Goal: Information Seeking & Learning: Learn about a topic

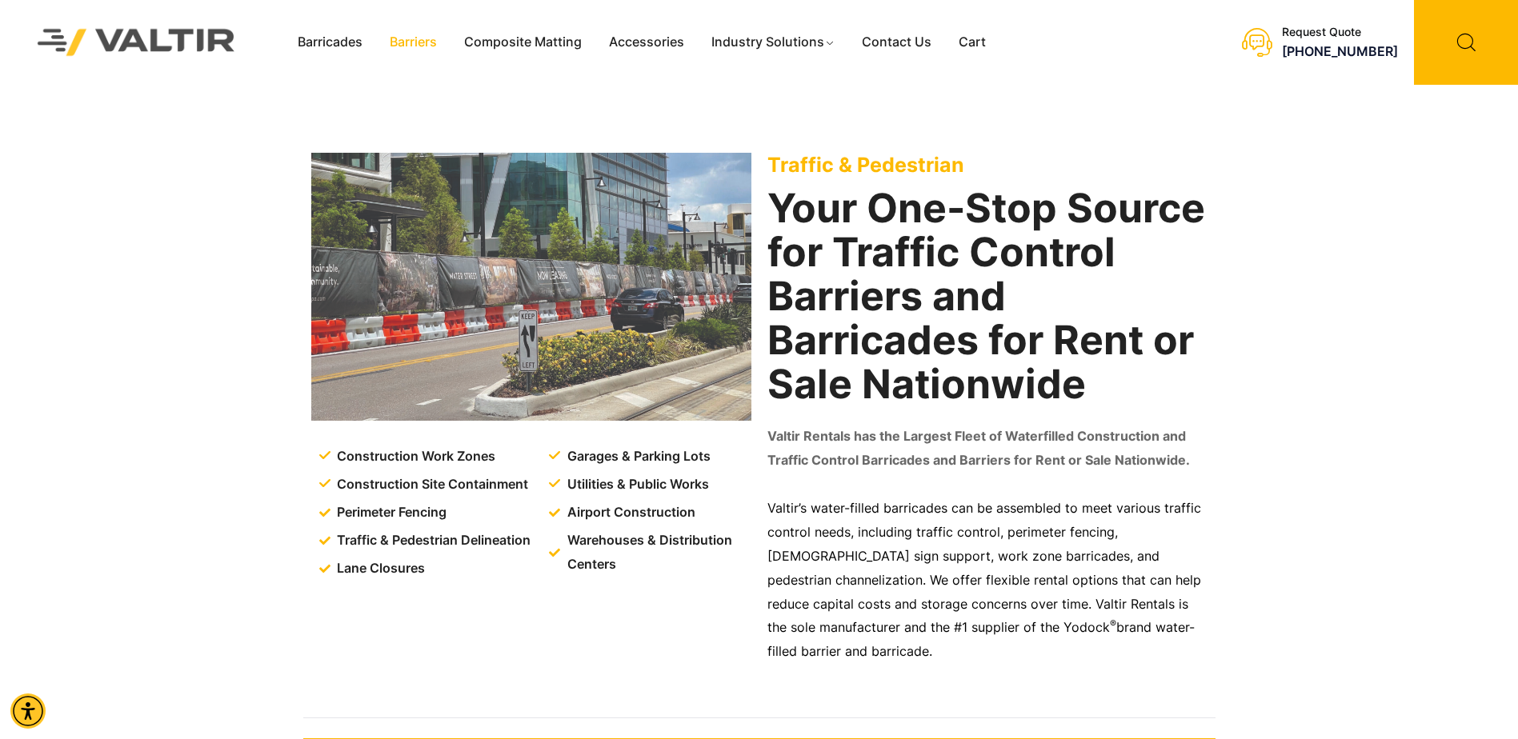
click at [410, 36] on link "Barriers" at bounding box center [413, 42] width 74 height 24
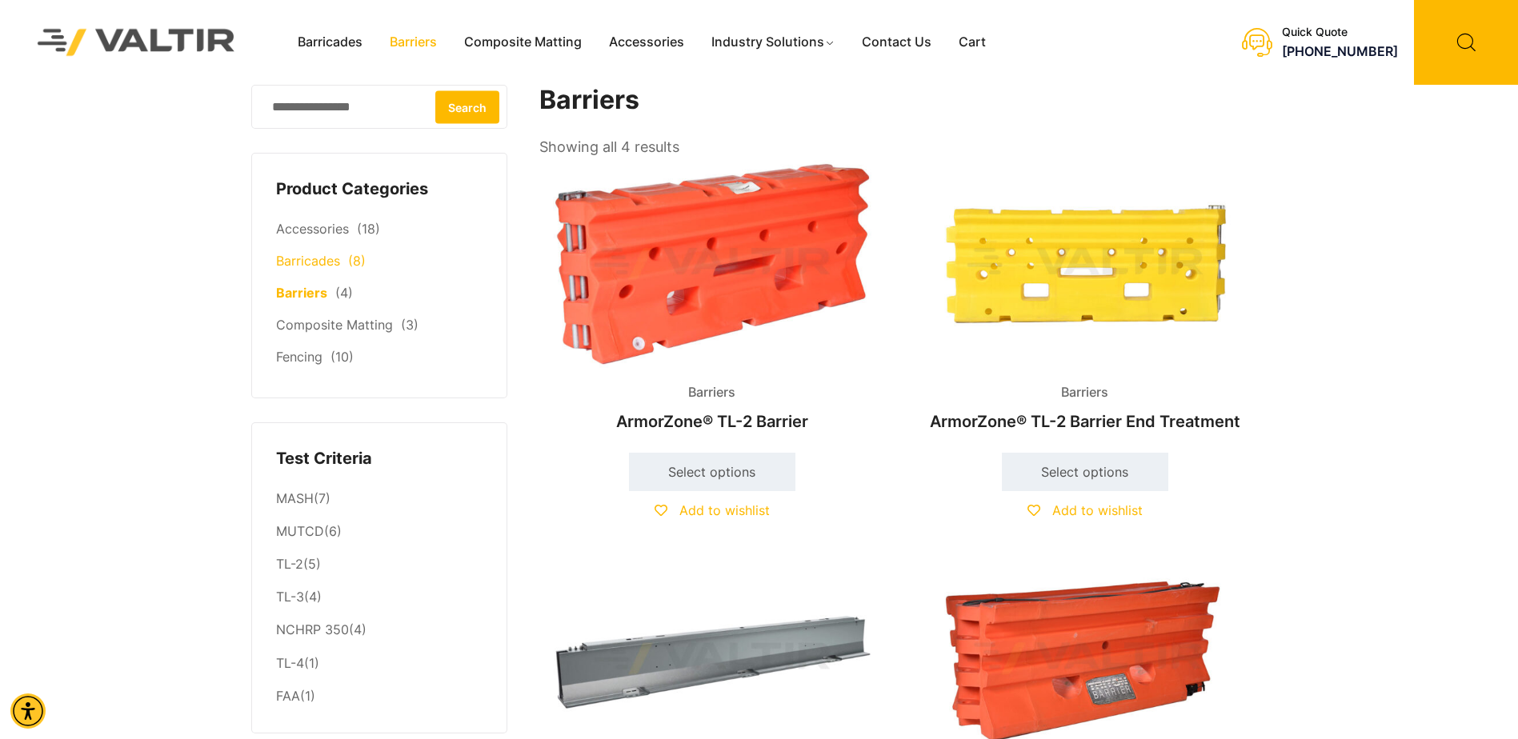
click at [322, 268] on link "Barricades" at bounding box center [308, 261] width 64 height 16
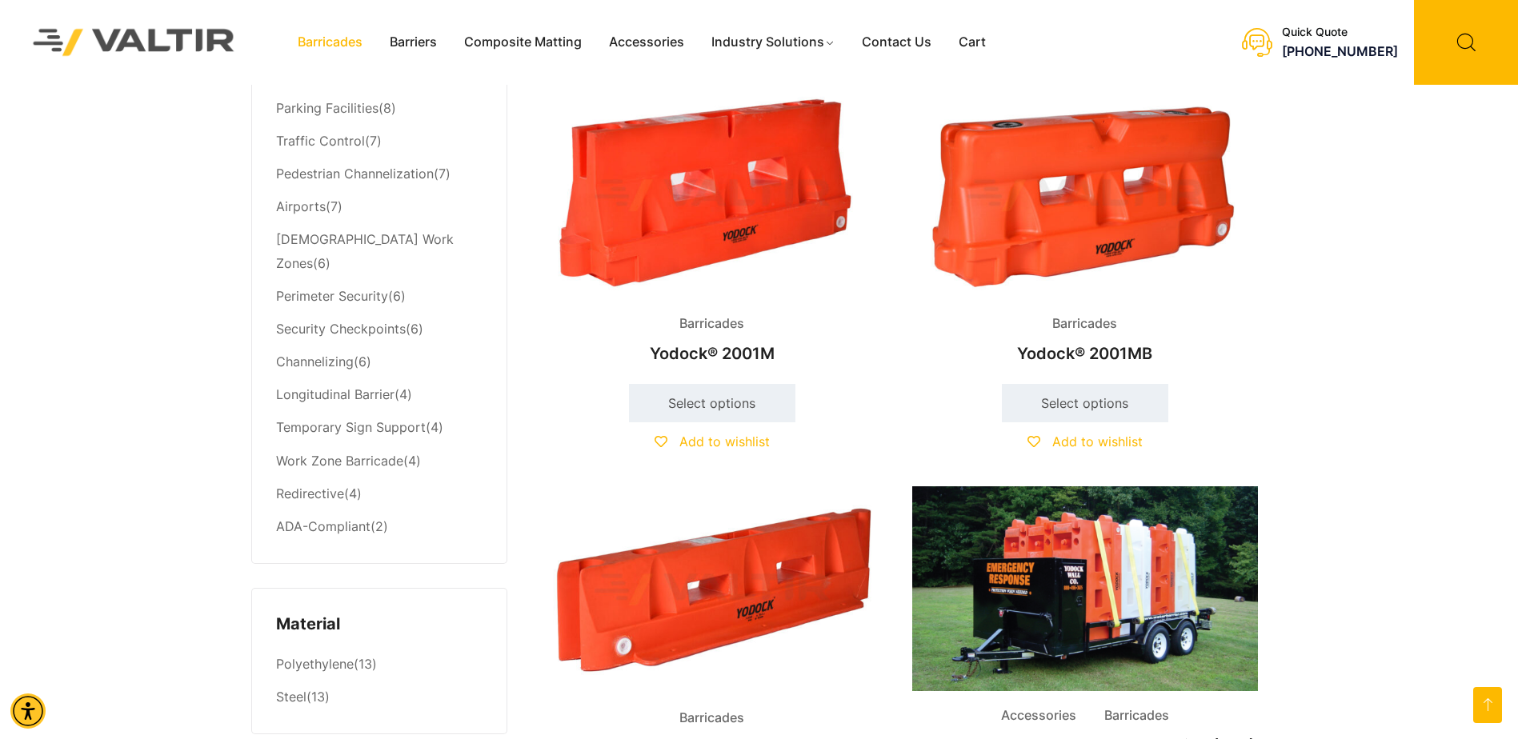
scroll to position [771, 0]
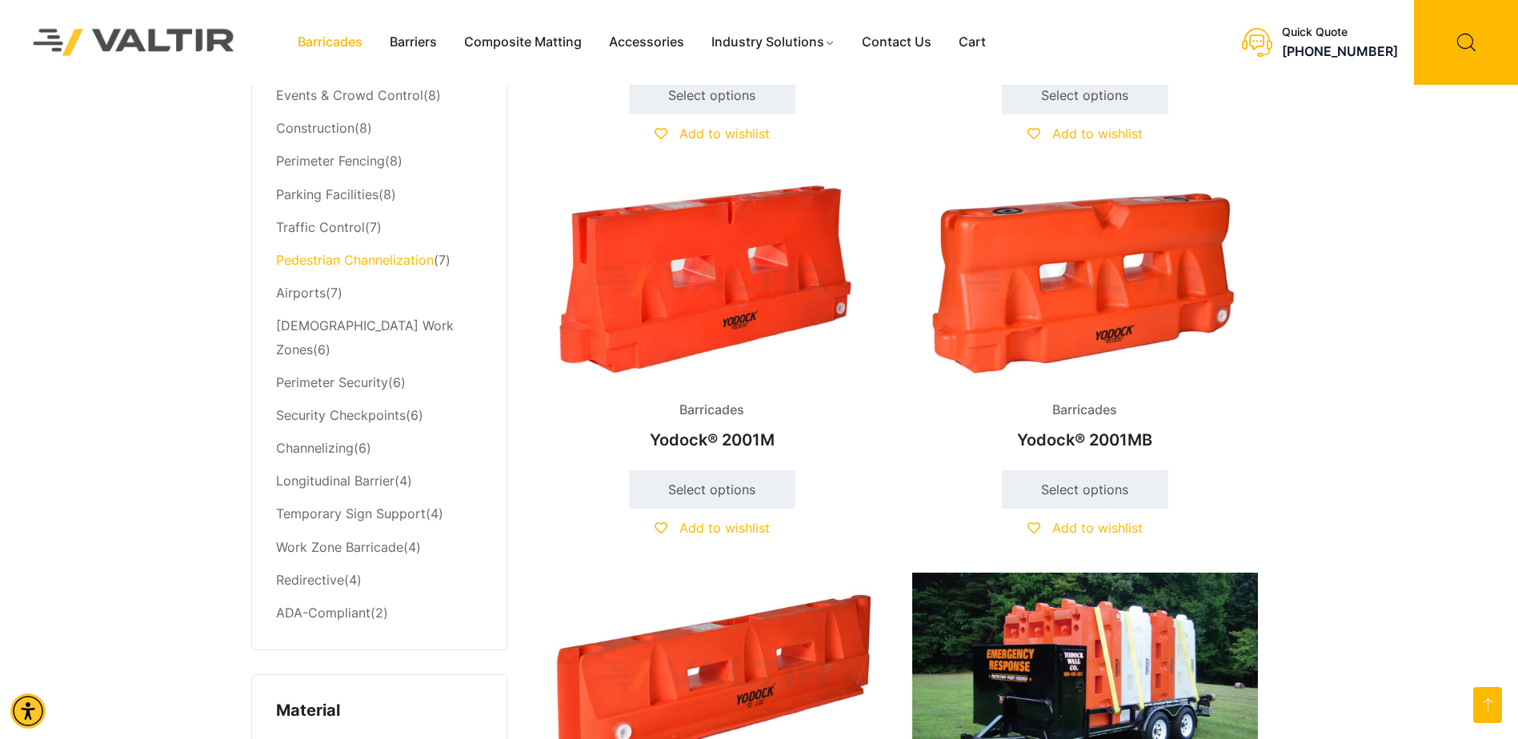
click at [0, 0] on div at bounding box center [0, 0] width 0 height 0
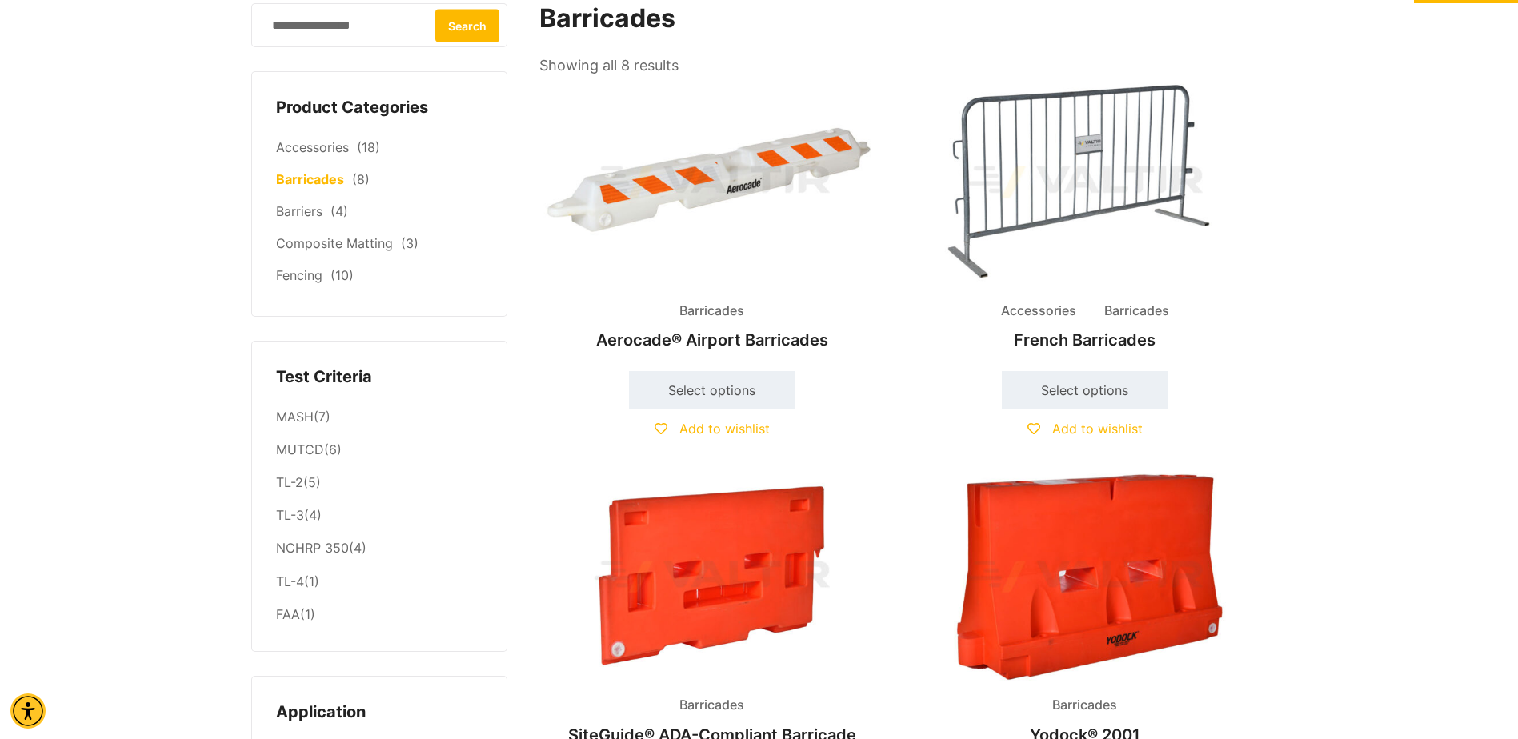
scroll to position [51, 0]
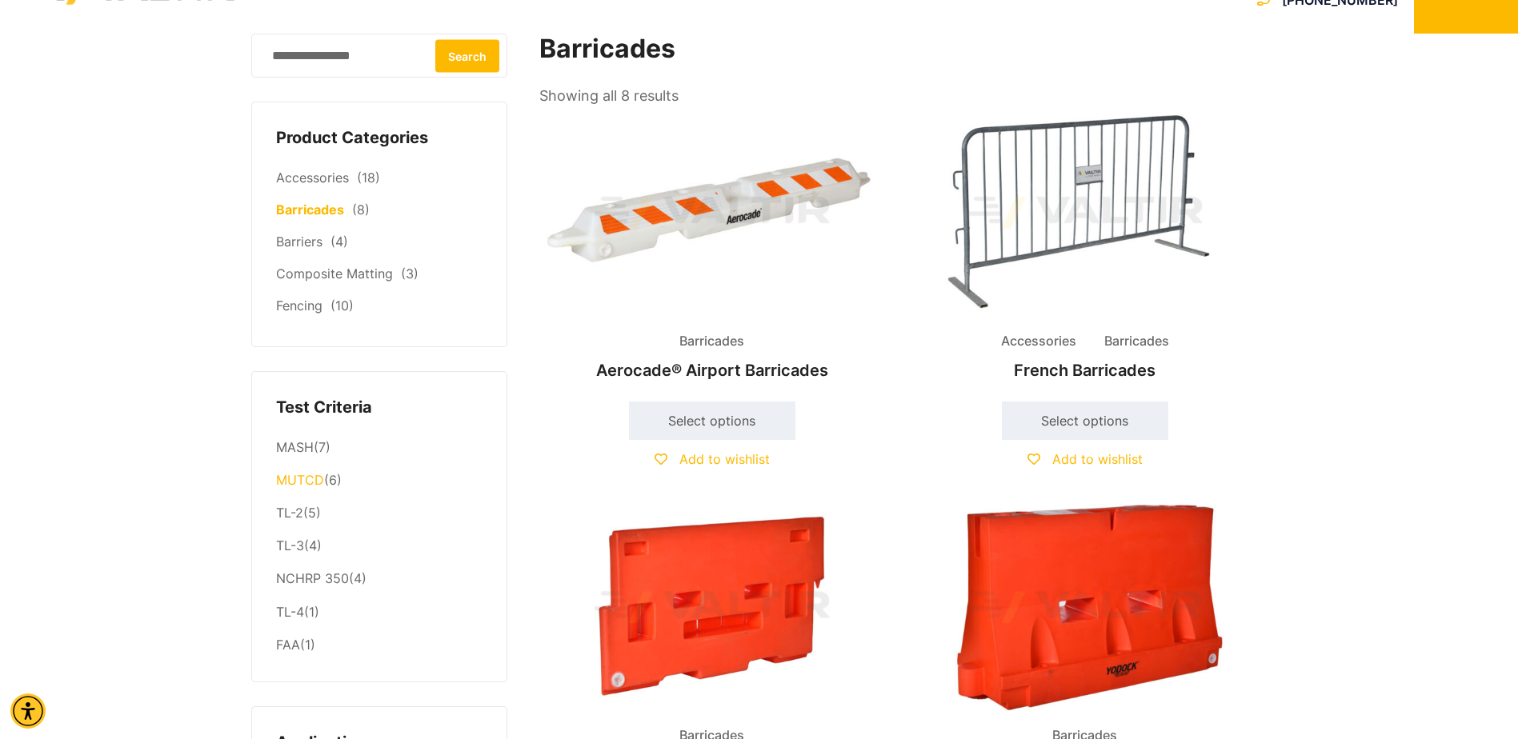
click at [293, 488] on link "MUTCD" at bounding box center [300, 480] width 48 height 16
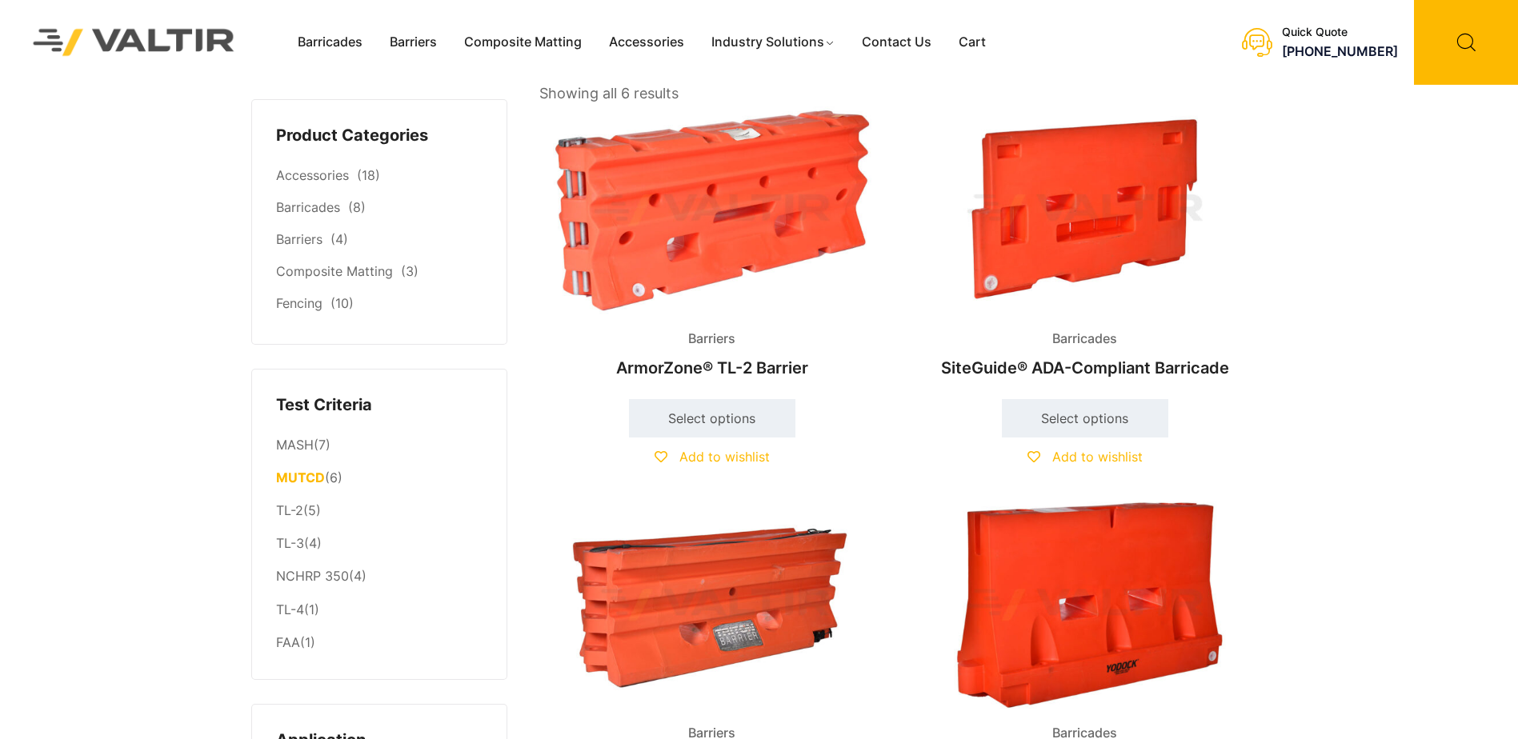
scroll to position [160, 0]
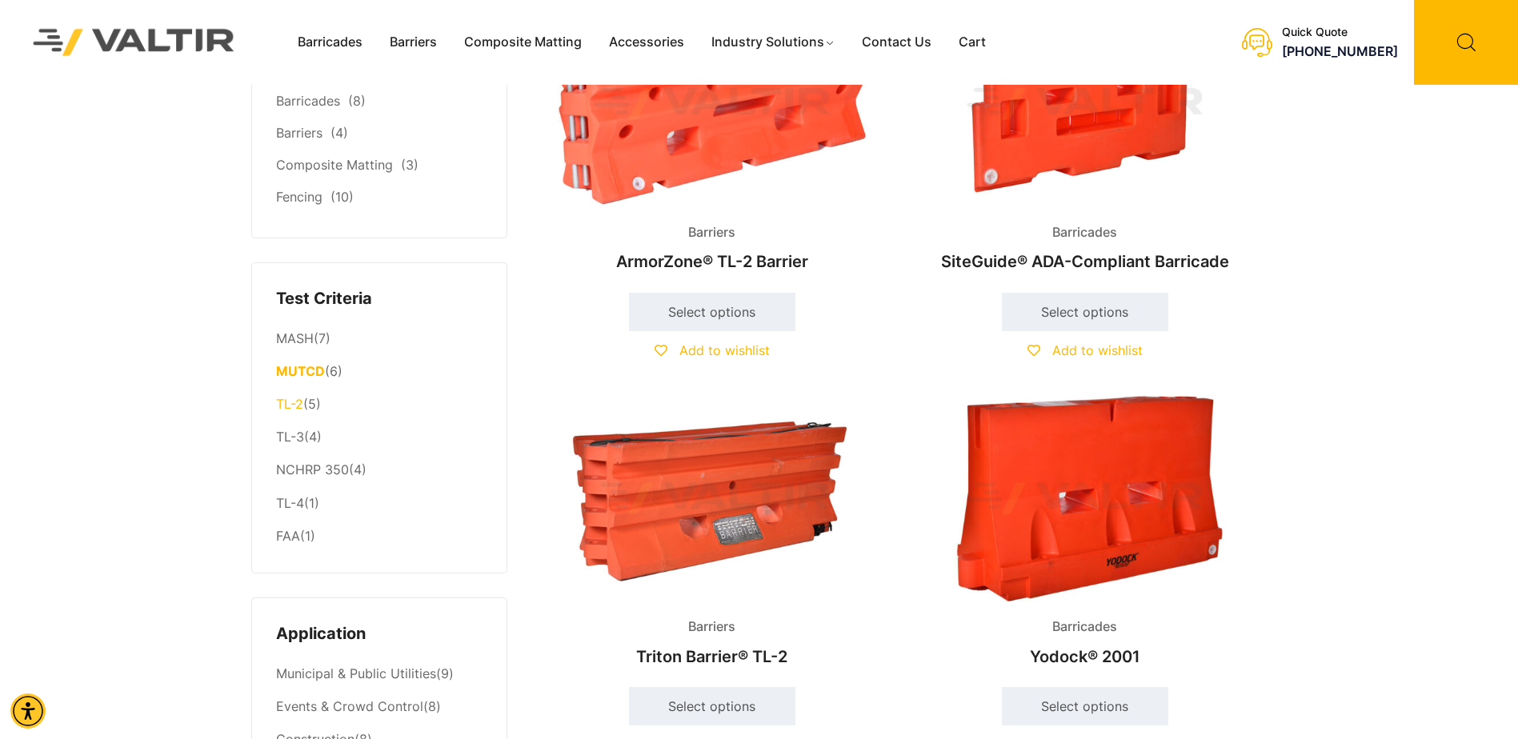
click at [297, 410] on link "TL-2" at bounding box center [289, 404] width 27 height 16
